Goal: Download file/media

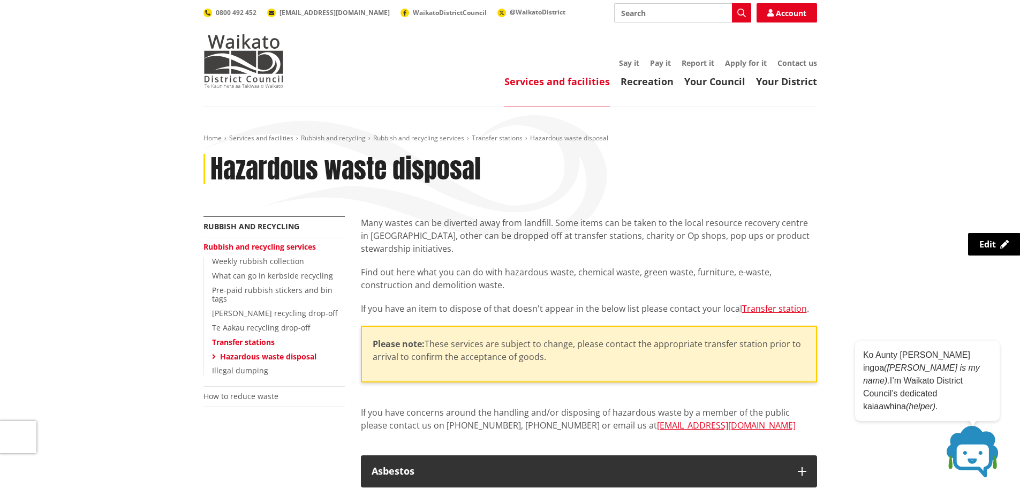
click at [657, 21] on input "Search" at bounding box center [682, 12] width 137 height 19
type input "protected trees"
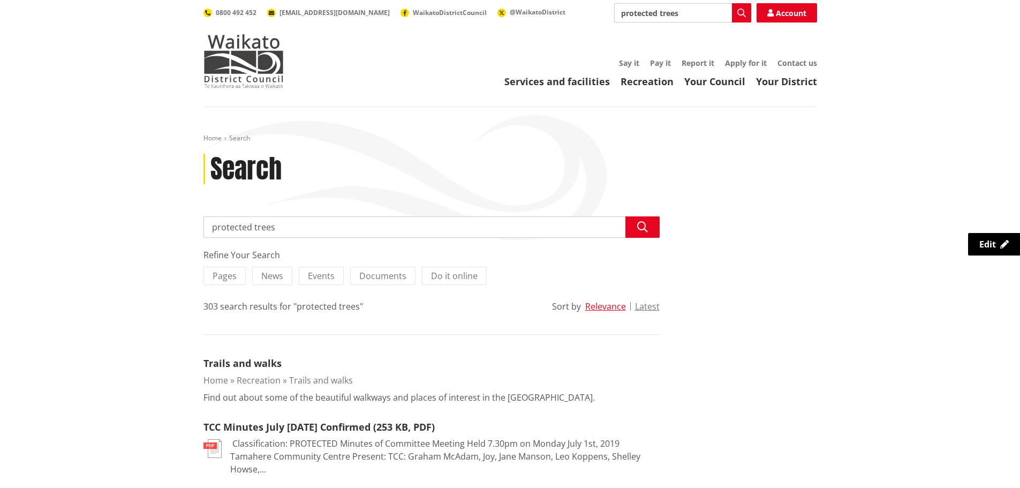
drag, startPoint x: 682, startPoint y: 14, endPoint x: 606, endPoint y: 19, distance: 76.2
click at [606, 19] on div "Search protected trees Search Account 0800 492 452 info@waidc.govt.nz WaikatoDi…" at bounding box center [511, 12] width 614 height 19
click at [690, 31] on div "Schedule 30.2 Notable Trees notified 18072018" at bounding box center [683, 32] width 136 height 19
type input "Schedule 30.2 Notable Trees notified 18072018"
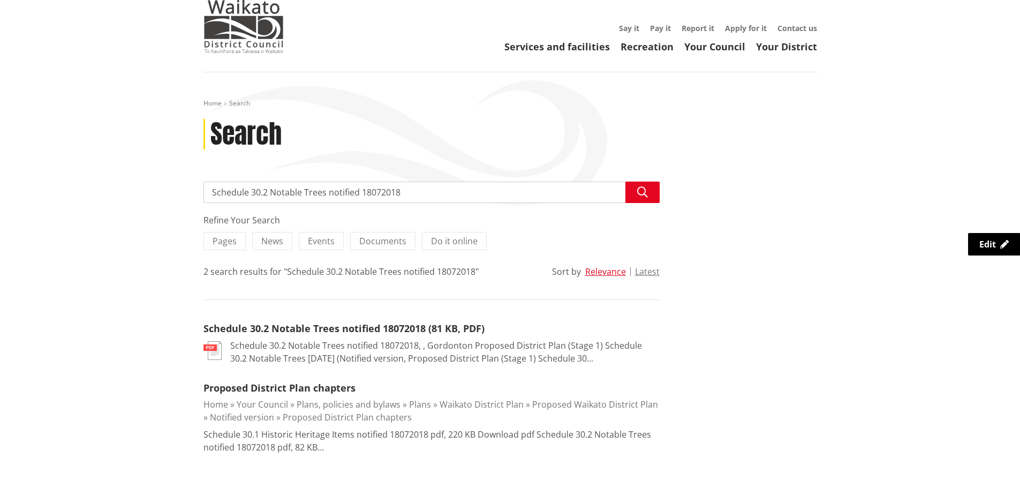
scroll to position [107, 0]
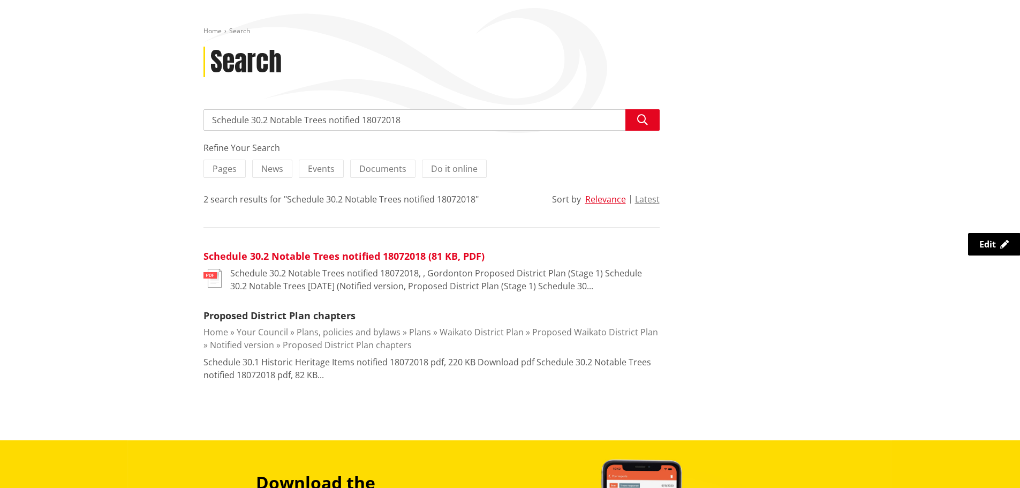
click at [405, 256] on link "Schedule 30.2 Notable Trees notified 18072018 (81 KB, PDF)" at bounding box center [344, 256] width 281 height 13
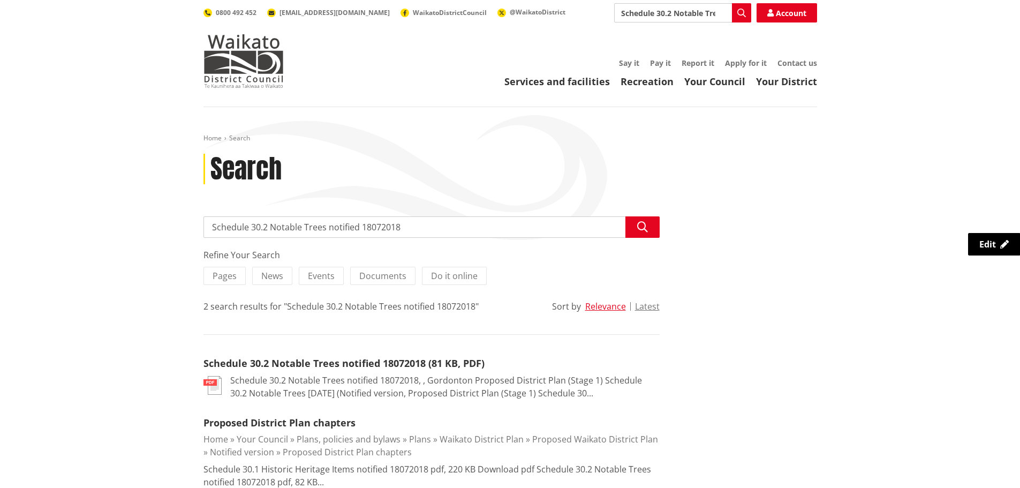
scroll to position [107, 0]
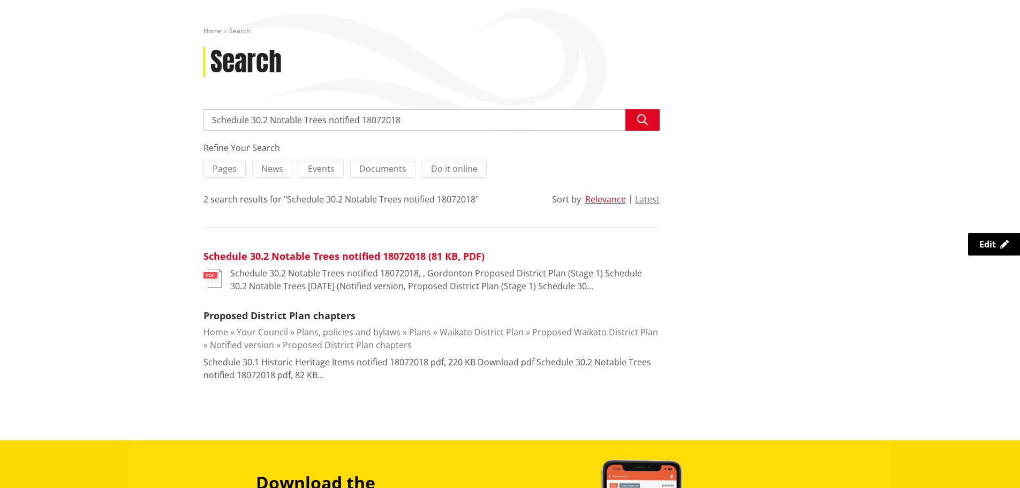
click at [345, 256] on link "Schedule 30.2 Notable Trees notified 18072018 (81 KB, PDF)" at bounding box center [344, 256] width 281 height 13
